Goal: Information Seeking & Learning: Learn about a topic

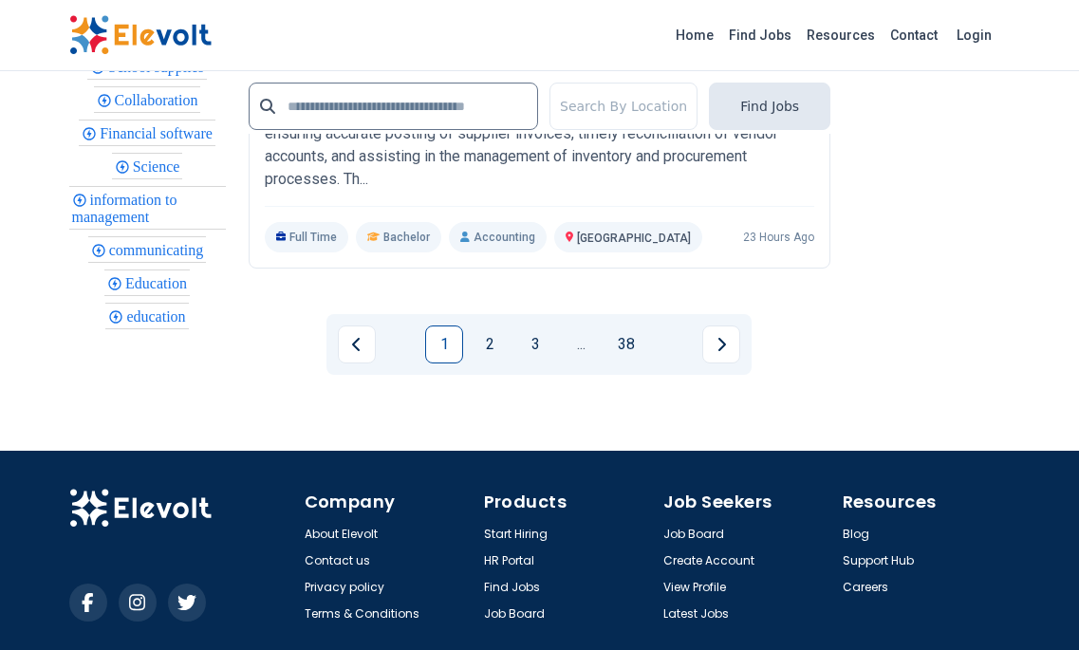
scroll to position [4462, 0]
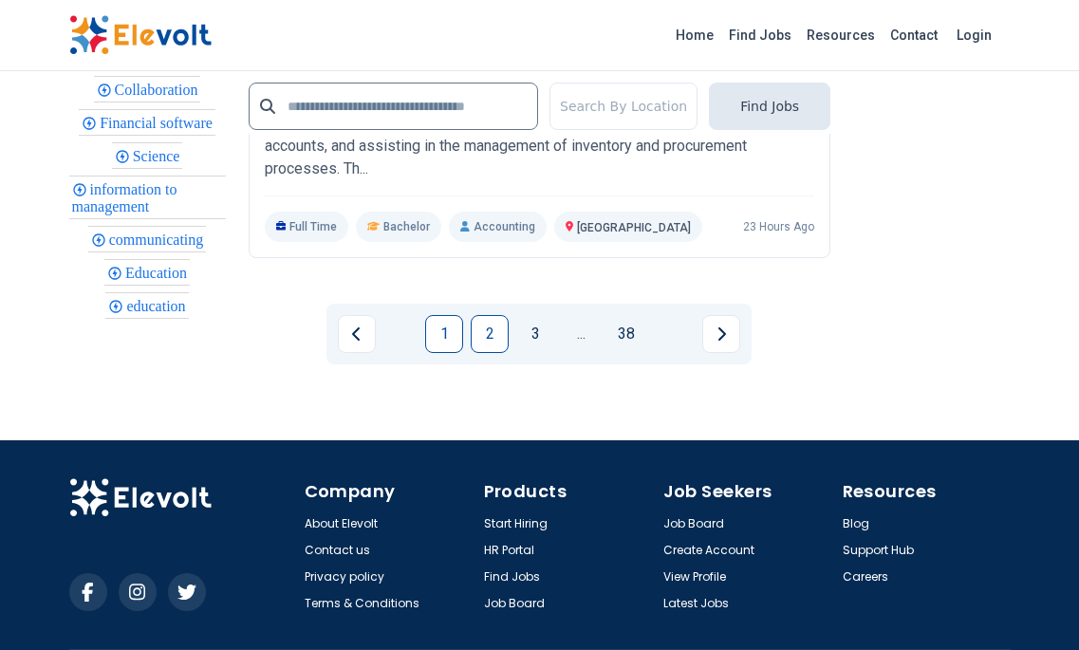
click at [493, 353] on link "2" at bounding box center [490, 334] width 38 height 38
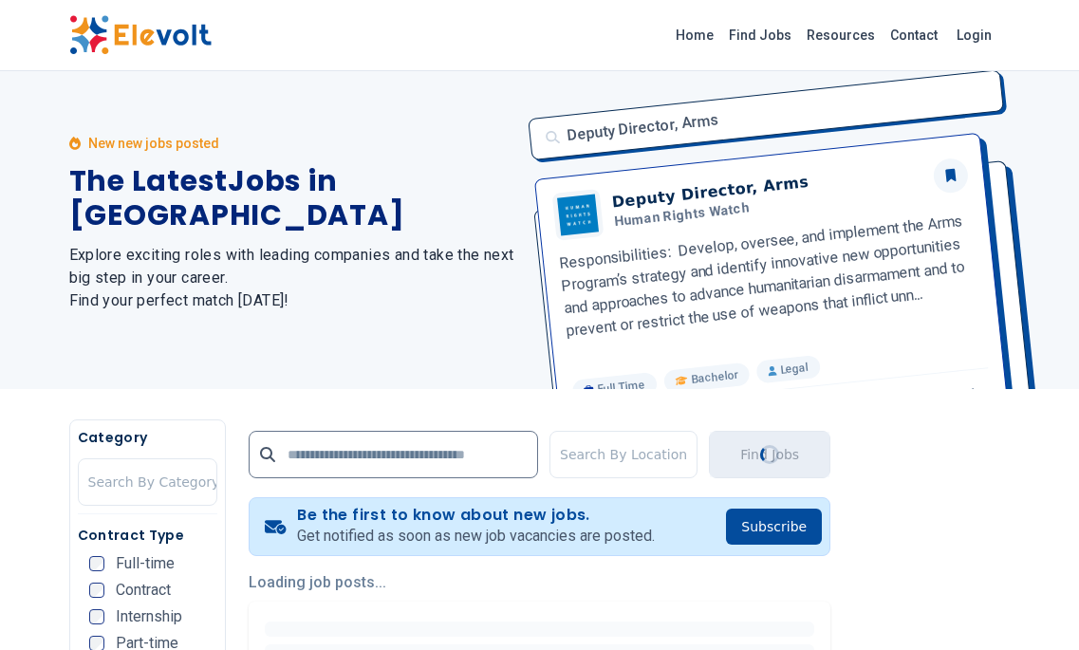
scroll to position [0, 0]
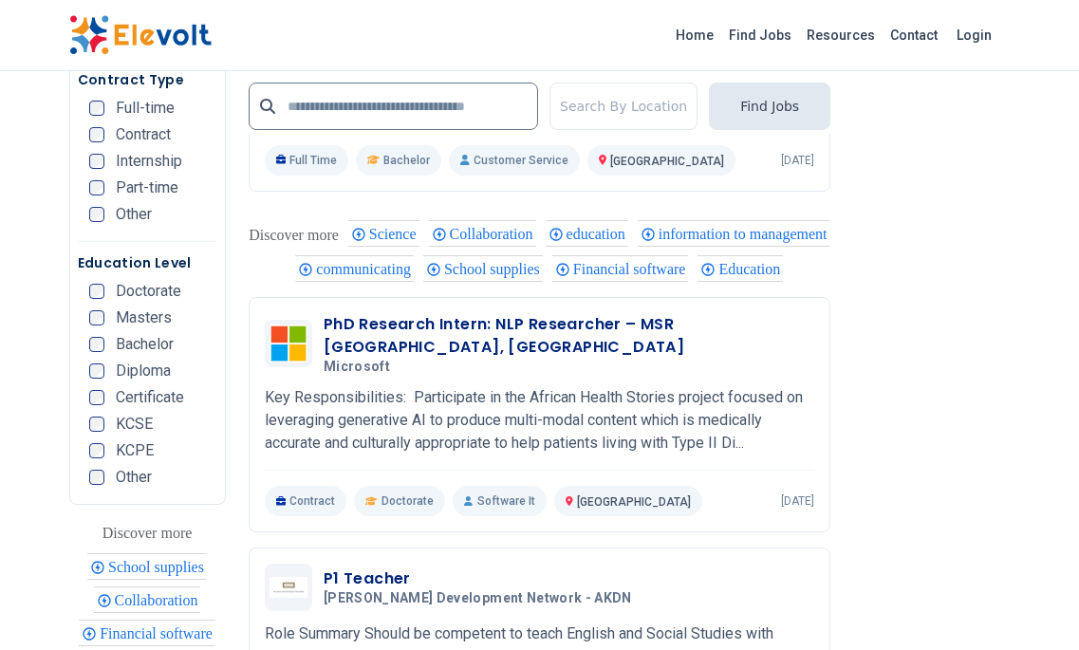
scroll to position [4272, 0]
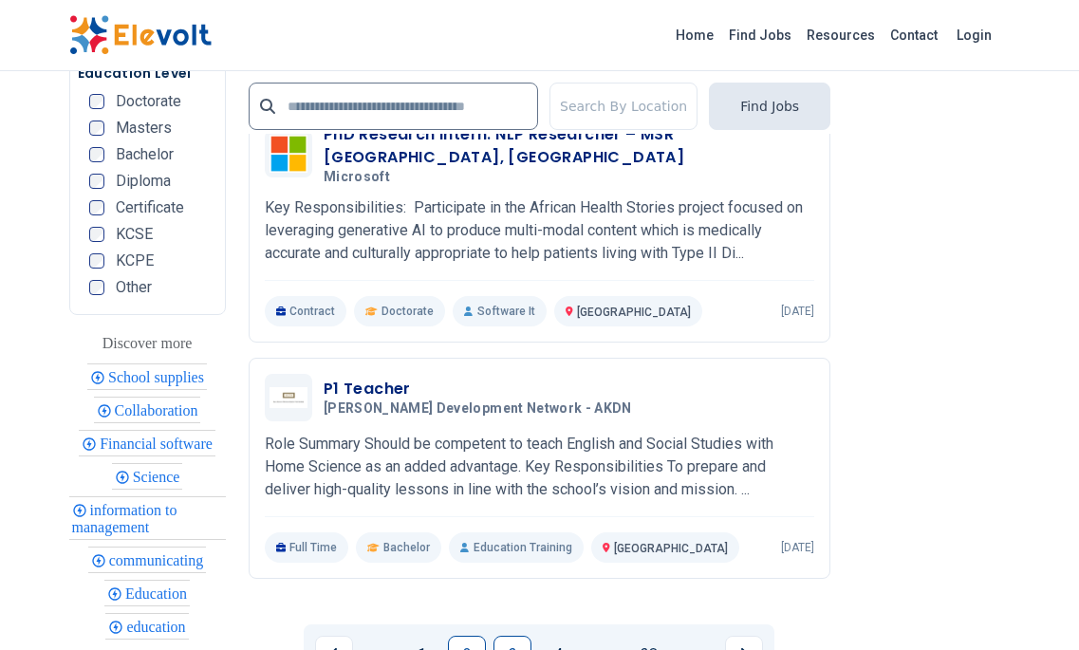
click at [514, 636] on link "3" at bounding box center [513, 655] width 38 height 38
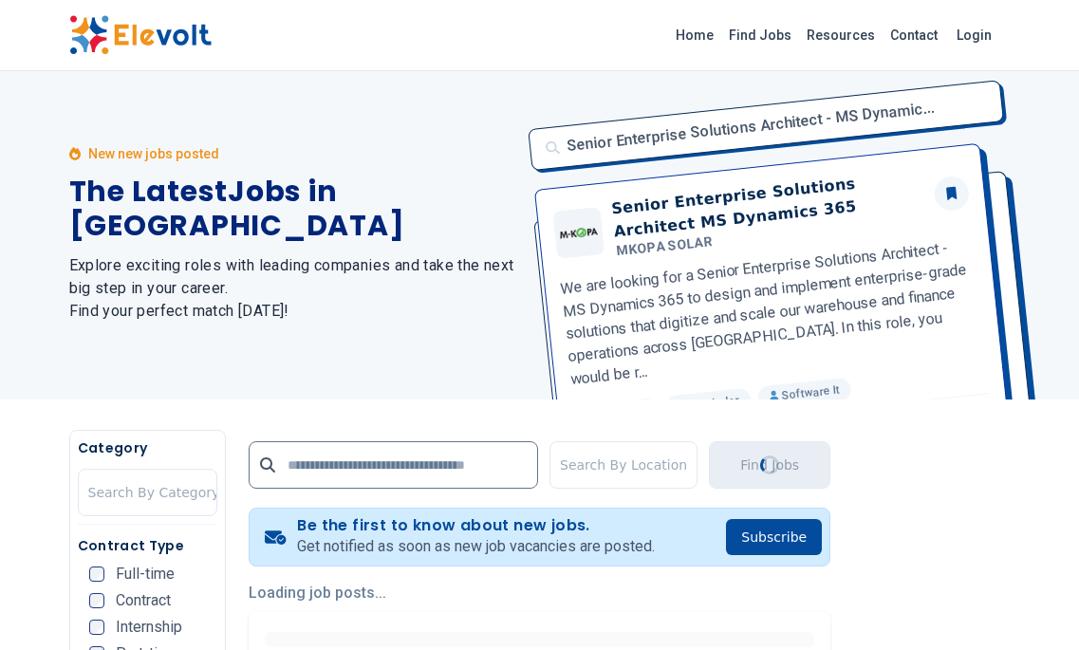
scroll to position [0, 0]
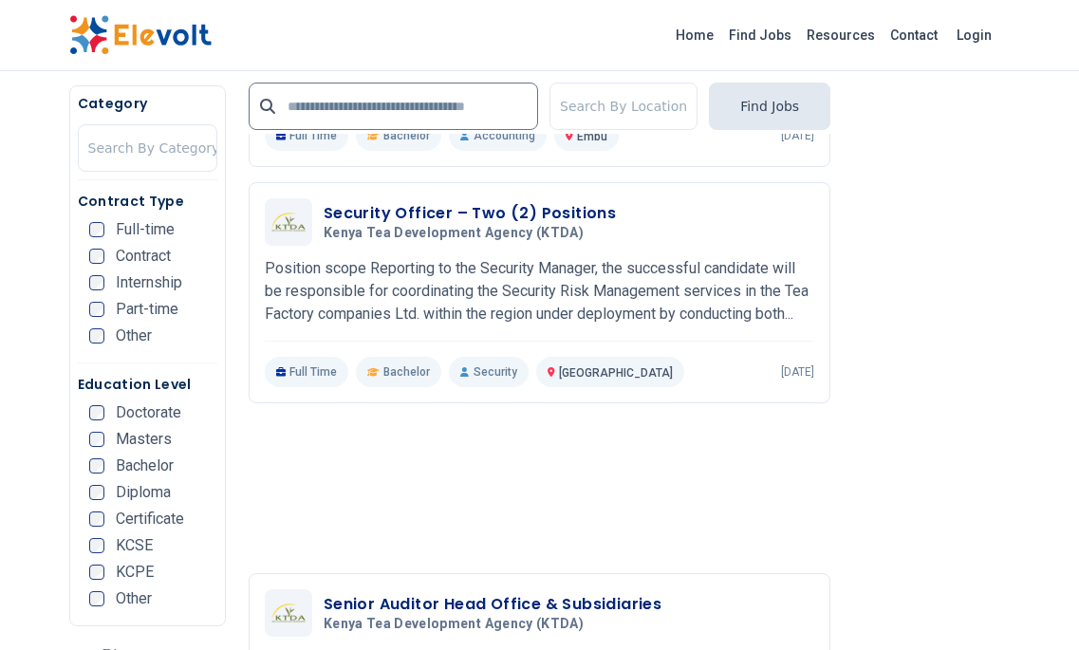
scroll to position [3797, 0]
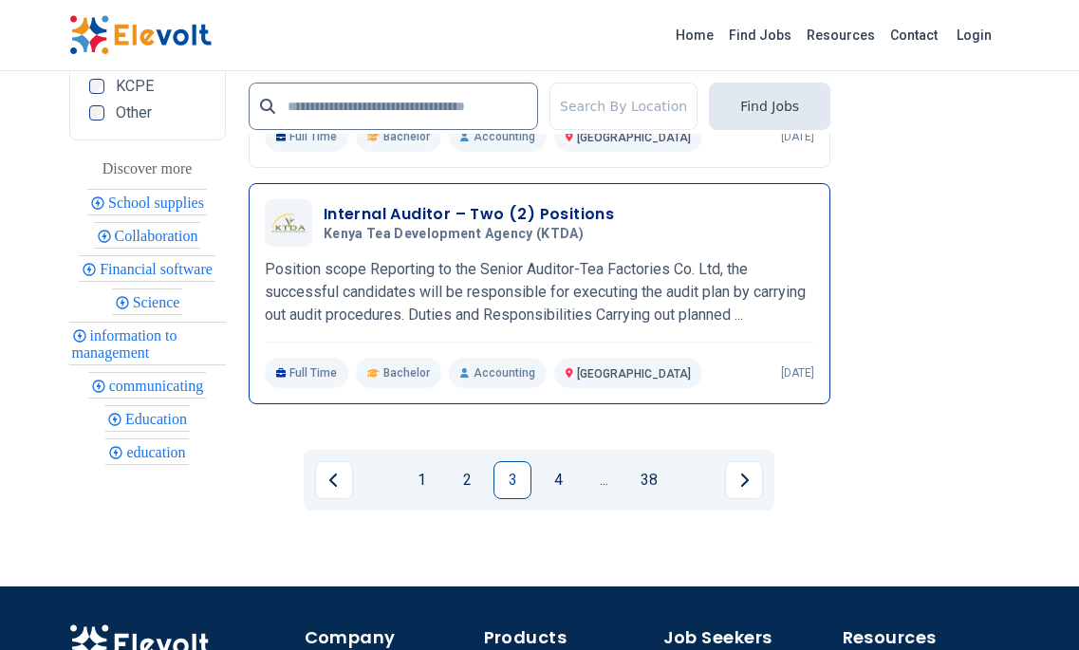
scroll to position [4367, 0]
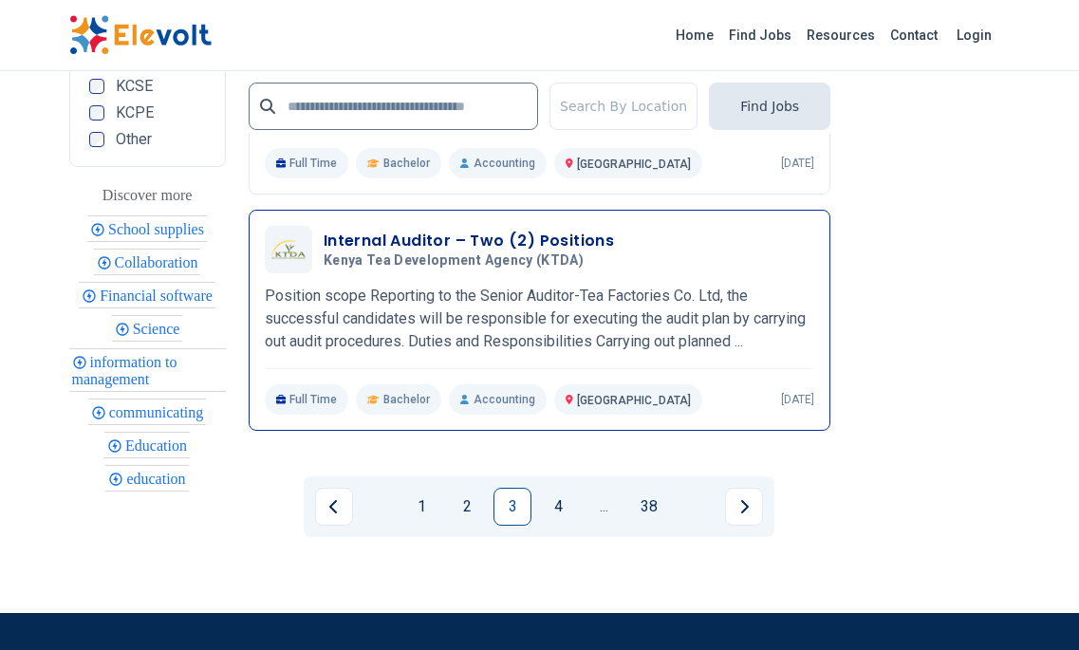
click at [472, 307] on p "Position scope Reporting to the Senior Auditor-Tea Factories Co. Ltd, the succe…" at bounding box center [540, 319] width 550 height 68
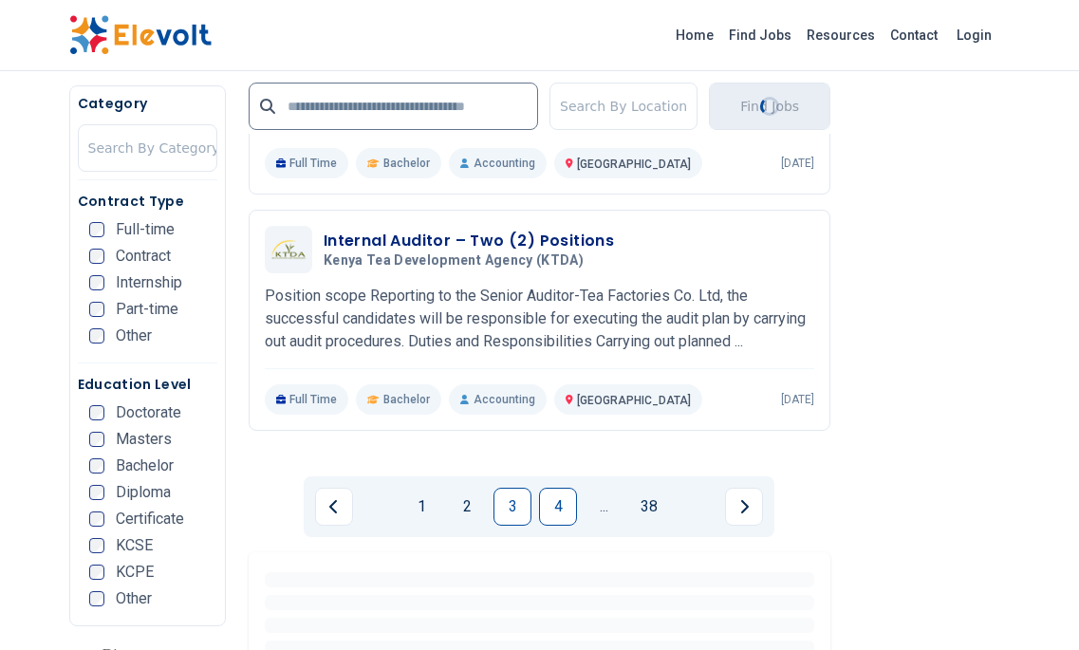
click at [561, 488] on link "4" at bounding box center [558, 507] width 38 height 38
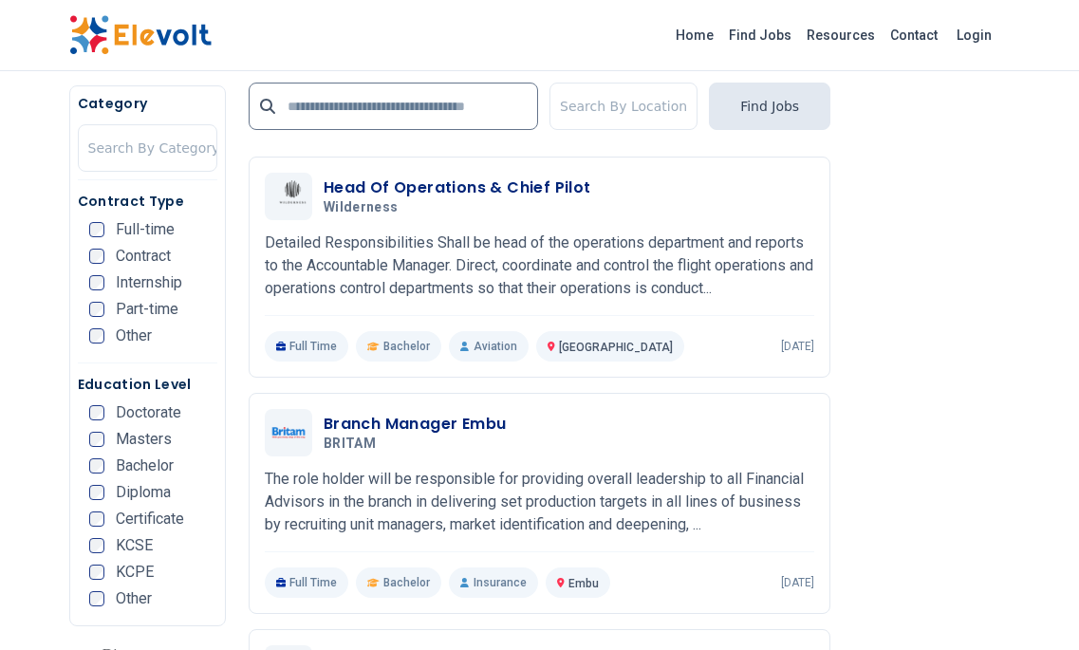
scroll to position [285, 0]
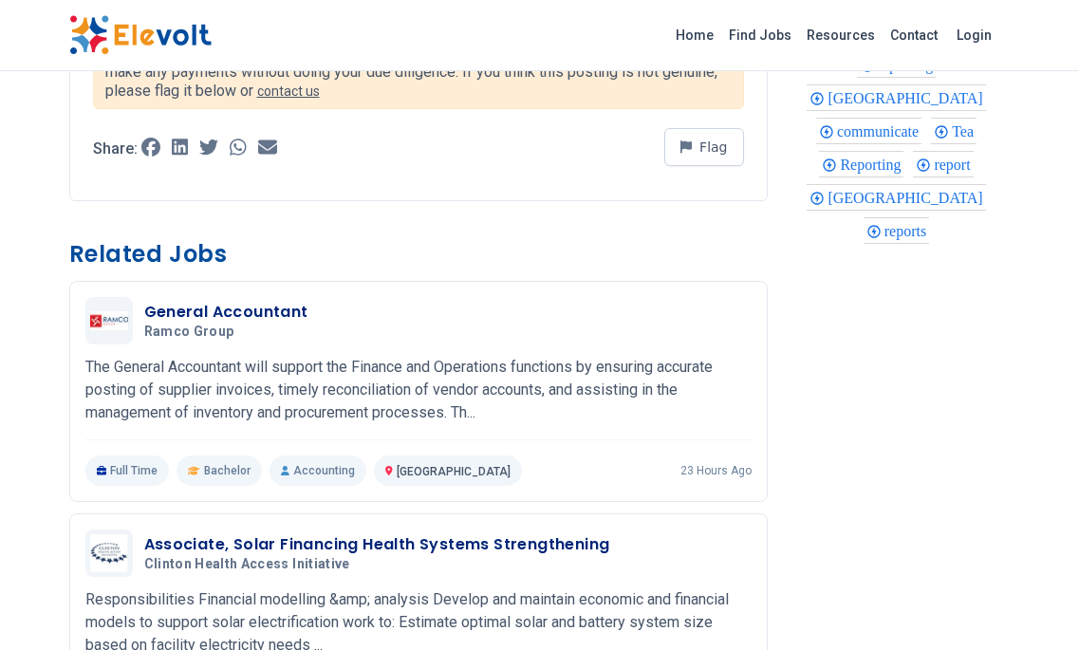
scroll to position [911, 0]
